Goal: Task Accomplishment & Management: Manage account settings

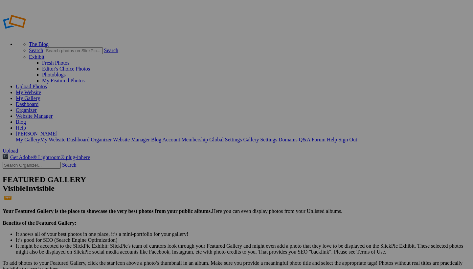
scroll to position [668, 0]
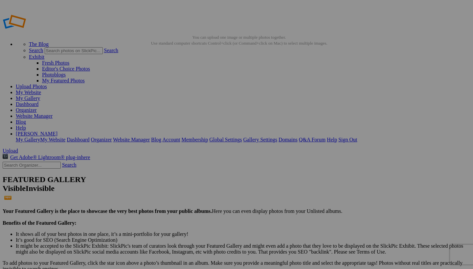
type input "_"
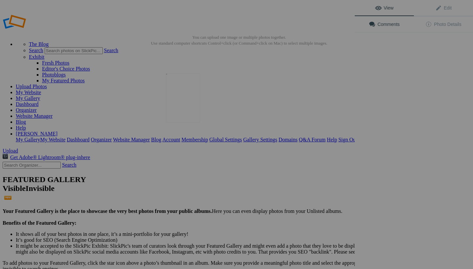
click at [189, 100] on img at bounding box center [183, 98] width 34 height 49
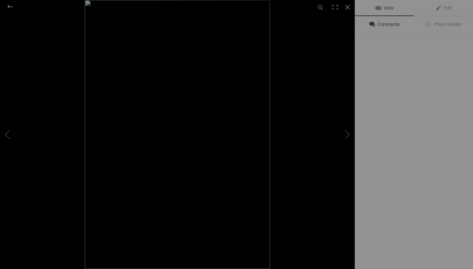
type input "White Rhino"
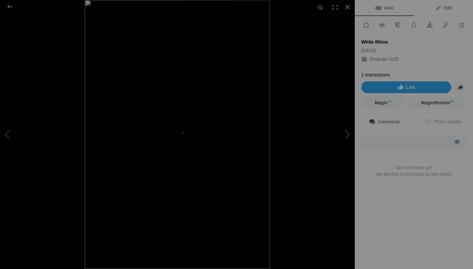
click at [447, 11] on link "Edit" at bounding box center [442, 8] width 59 height 16
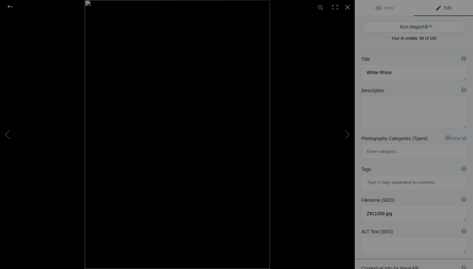
click at [426, 29] on button "Run MagicFill AI" at bounding box center [413, 27] width 105 height 12
type textarea "Majestic White Rhino Reflecting by the Water"
type textarea "This striking black-and-white photograph captures a majestic white rhinoceros s…"
type textarea "majestic-white-rhino-reflecting-water.jpg"
type textarea "A white rhinoceros standing near water, with its reflection visible in the stil…"
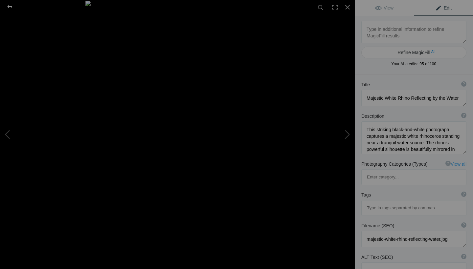
click at [10, 7] on div at bounding box center [10, 6] width 24 height 13
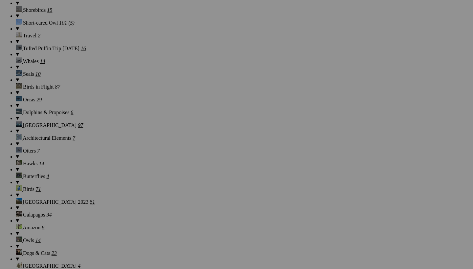
scroll to position [697, 0]
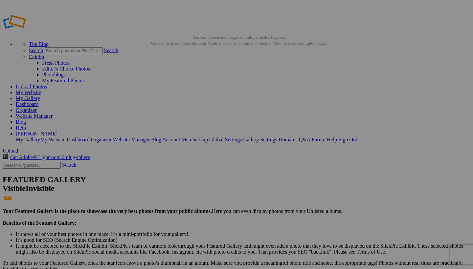
type input "_"
type input "Jakal and Vultures"
type input "_"
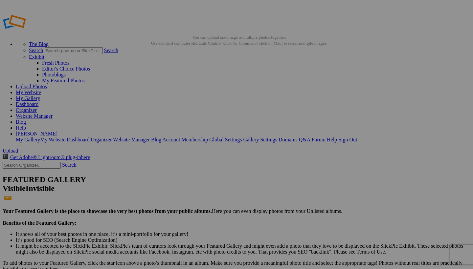
type input "Zebras"
type input "_"
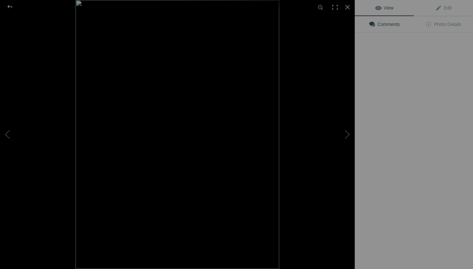
type input "White Rhino with Baby"
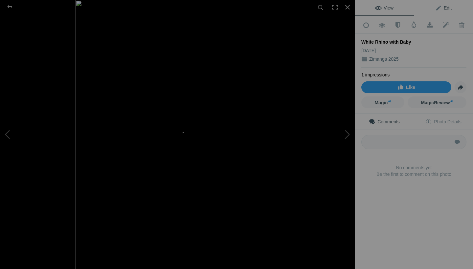
click at [448, 10] on span "Edit" at bounding box center [443, 7] width 16 height 5
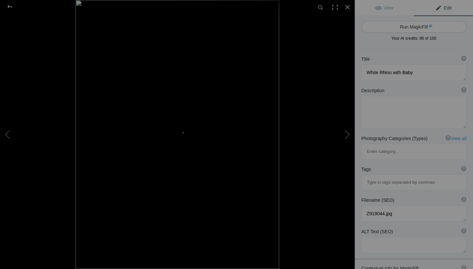
click at [430, 27] on span "AI" at bounding box center [429, 26] width 3 height 5
type textarea "Majestic White Rhino and Calf at Night"
type textarea "This stunning photograph captures a white rhinoceros and its calf gracefully dr…"
type textarea "white-rhino-baby-night.jpg"
type textarea "A white rhinoceros and its calf drinking from a waterhole at night, with their …"
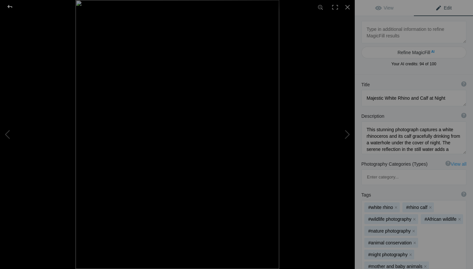
click at [10, 7] on div at bounding box center [10, 6] width 24 height 13
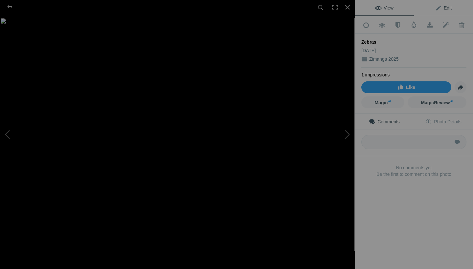
click at [447, 8] on span "Edit" at bounding box center [443, 7] width 16 height 5
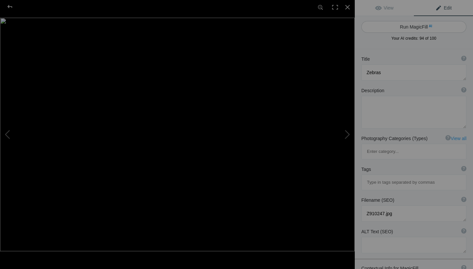
click at [426, 29] on button "Run MagicFill AI" at bounding box center [413, 27] width 105 height 12
type textarea "Playful Zebras Embracing in the Wild"
type textarea "This captivating image showcases two zebras affectionately nuzzling each other …"
type textarea "playful-zebras-embracing-wild.jpg"
type textarea "Two zebras nuzzling each other in a golden grassland, with a small bird perched…"
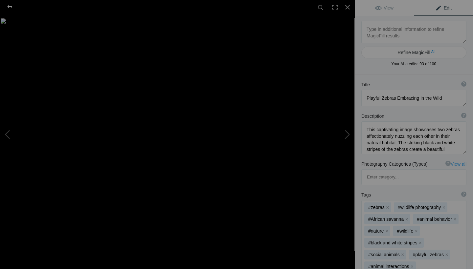
click at [12, 6] on div at bounding box center [10, 6] width 24 height 13
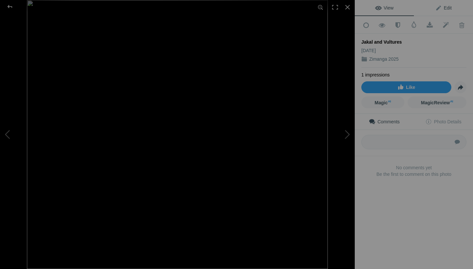
click at [450, 8] on span "Edit" at bounding box center [443, 7] width 16 height 5
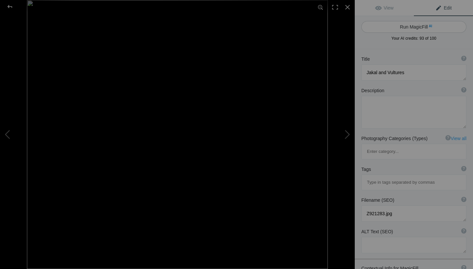
click at [428, 29] on button "Run MagicFill AI" at bounding box center [413, 27] width 105 height 12
type textarea "Jackal Surrounded by Vultures in a Dramatic Scene"
type textarea "This striking image captures a jackal in a tense moment, surrounded by a flurry…"
type textarea "jackal-surrounded-by-vultures.jpg"
type textarea "A jackal surrounded by a flurry of vultures, showcasing a dramatic wildlife enc…"
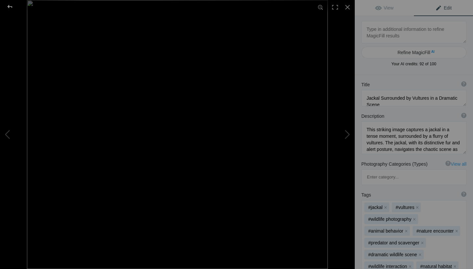
click at [11, 4] on div at bounding box center [10, 6] width 24 height 13
